Goal: Transaction & Acquisition: Book appointment/travel/reservation

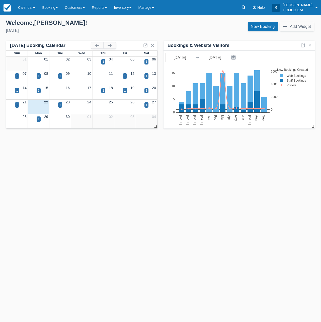
drag, startPoint x: 269, startPoint y: 27, endPoint x: 269, endPoint y: 20, distance: 7.0
click at [269, 27] on link "New Booking" at bounding box center [263, 26] width 30 height 9
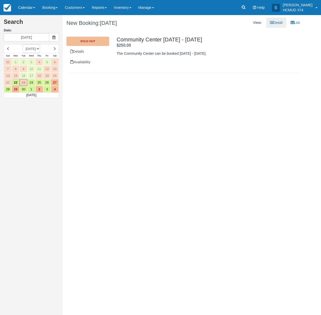
select select "20251201"
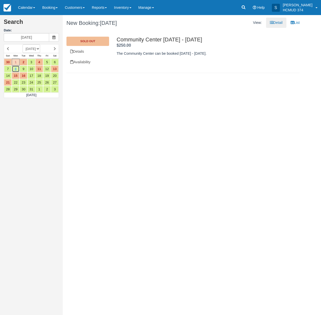
click at [16, 68] on link "8" at bounding box center [16, 68] width 8 height 7
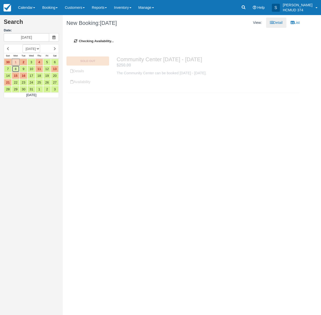
type input "[DATE]"
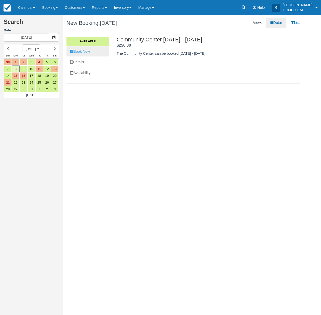
click at [95, 53] on link "Book Now" at bounding box center [87, 51] width 43 height 10
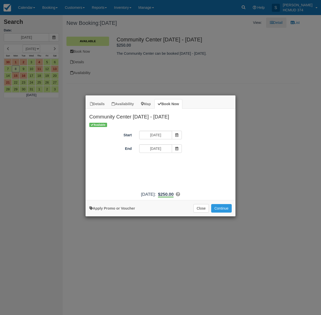
click at [114, 210] on link "Apply Promo or Voucher" at bounding box center [112, 208] width 46 height 4
click at [159, 164] on input "Promo / Voucher" at bounding box center [156, 162] width 35 height 9
type input "briancanepa"
click at [190, 161] on button "Apply" at bounding box center [192, 162] width 13 height 7
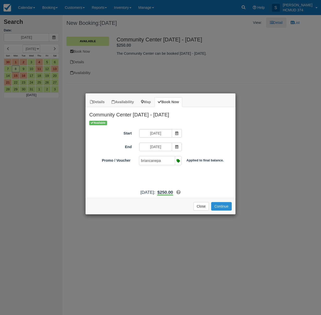
click at [220, 211] on button "Continue" at bounding box center [221, 206] width 21 height 9
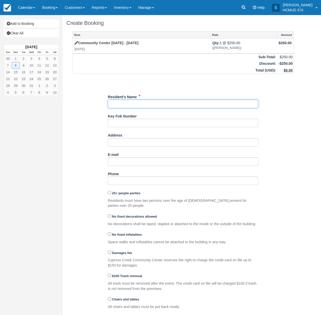
click at [136, 102] on input "Resident's Name" at bounding box center [183, 104] width 151 height 9
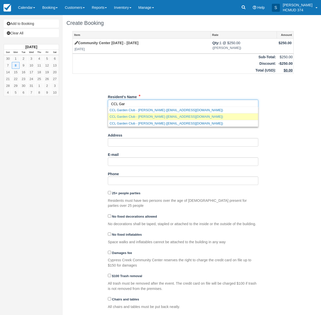
click at [178, 117] on link "CCL Garden Club - Liz Hawkins (eahawkins12@yahoo.com)" at bounding box center [183, 116] width 150 height 6
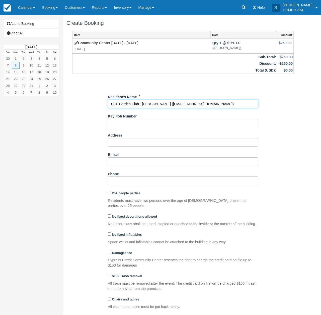
type input "CCL Garden Club - Liz Hawkins"
type input "eahawkins12@yahoo.com"
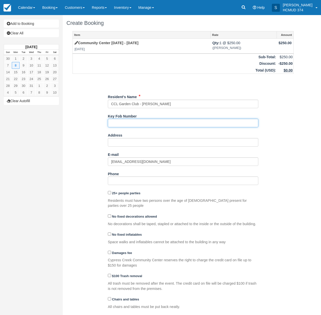
click at [150, 125] on input "Key Fob Number" at bounding box center [183, 123] width 151 height 9
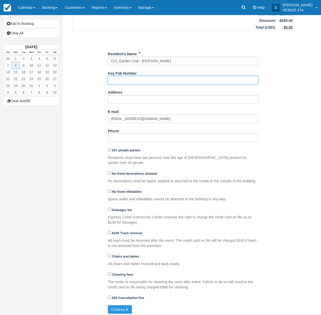
scroll to position [43, 0]
click at [117, 309] on button "Continue" at bounding box center [120, 309] width 24 height 9
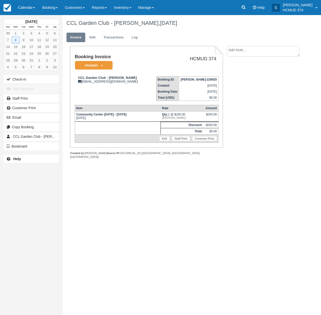
drag, startPoint x: 93, startPoint y: 62, endPoint x: 94, endPoint y: 68, distance: 5.3
click at [93, 62] on em "Pending" at bounding box center [94, 65] width 38 height 9
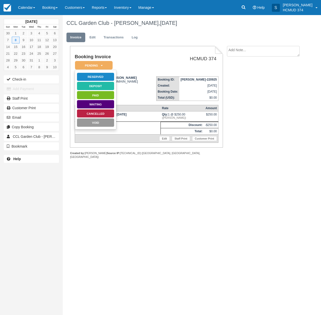
drag, startPoint x: 97, startPoint y: 74, endPoint x: 99, endPoint y: 84, distance: 9.7
click at [97, 74] on link "Reserved" at bounding box center [96, 77] width 38 height 9
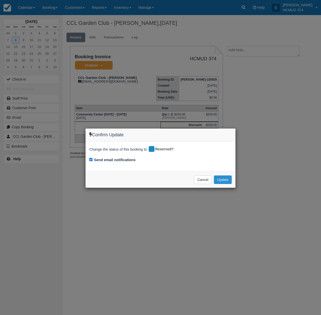
drag, startPoint x: 109, startPoint y: 157, endPoint x: 214, endPoint y: 179, distance: 106.5
click at [110, 157] on label "Send email notifications" at bounding box center [115, 159] width 42 height 5
click at [93, 158] on input "Send email notifications" at bounding box center [90, 159] width 3 height 3
checkbox input "false"
click at [224, 178] on button "Update" at bounding box center [223, 179] width 18 height 9
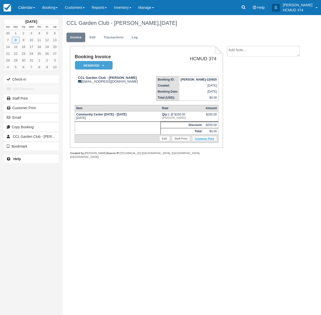
click at [207, 140] on link "Customer Print" at bounding box center [204, 138] width 25 height 5
